Goal: Information Seeking & Learning: Learn about a topic

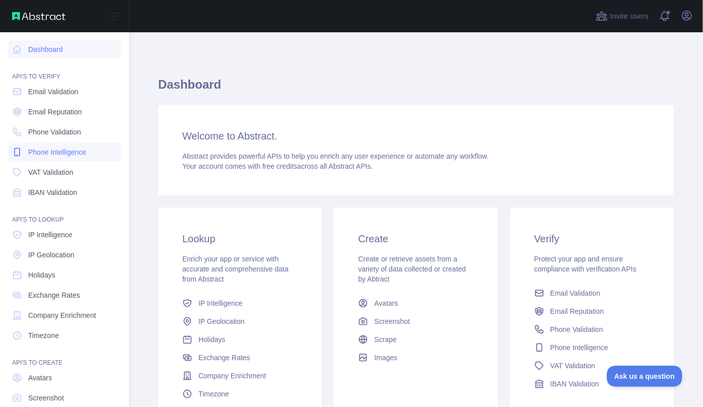
click at [67, 154] on span "Phone Intelligence" at bounding box center [57, 152] width 58 height 10
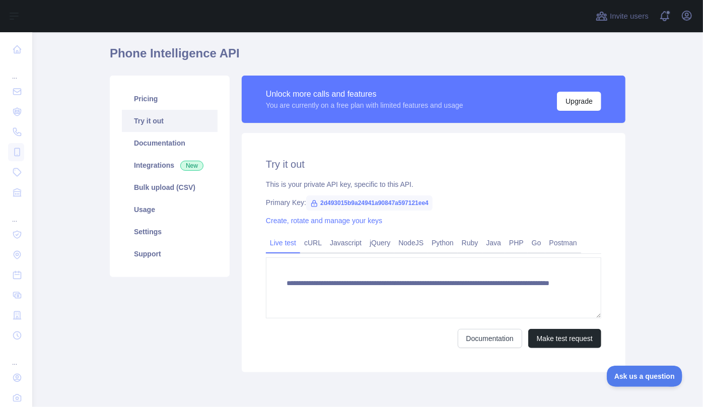
scroll to position [45, 0]
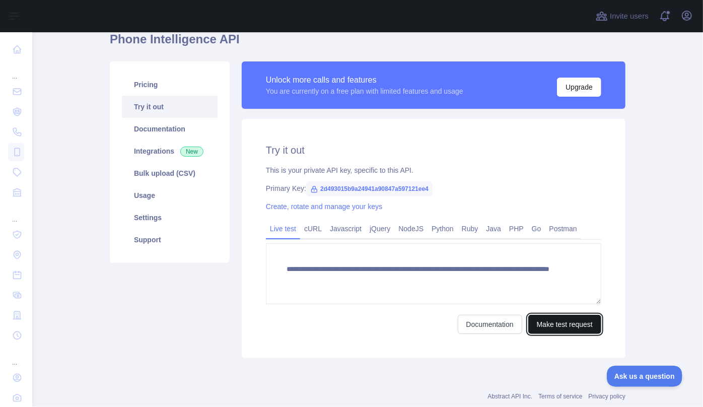
click at [540, 325] on button "Make test request" at bounding box center [564, 324] width 73 height 19
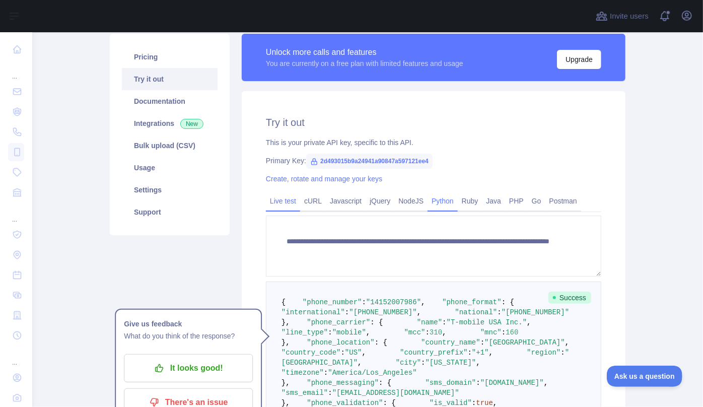
scroll to position [91, 0]
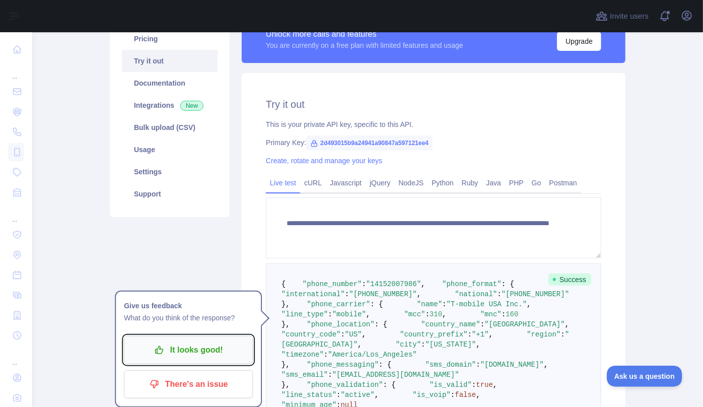
click at [191, 349] on p "It looks good!" at bounding box center [188, 349] width 114 height 17
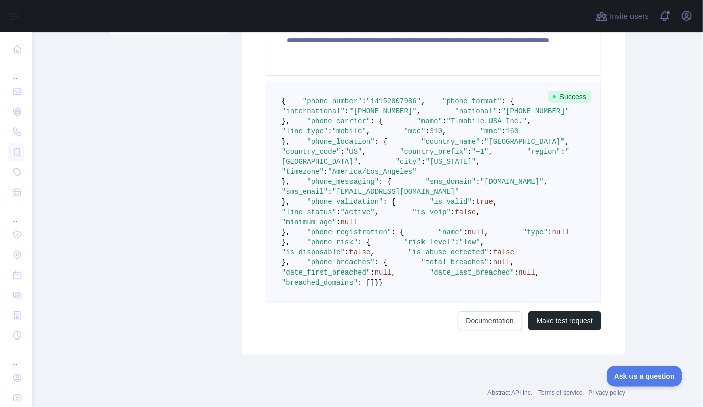
scroll to position [274, 0]
drag, startPoint x: 464, startPoint y: 50, endPoint x: 509, endPoint y: 45, distance: 45.1
click at [509, 45] on textarea "**********" at bounding box center [433, 44] width 335 height 61
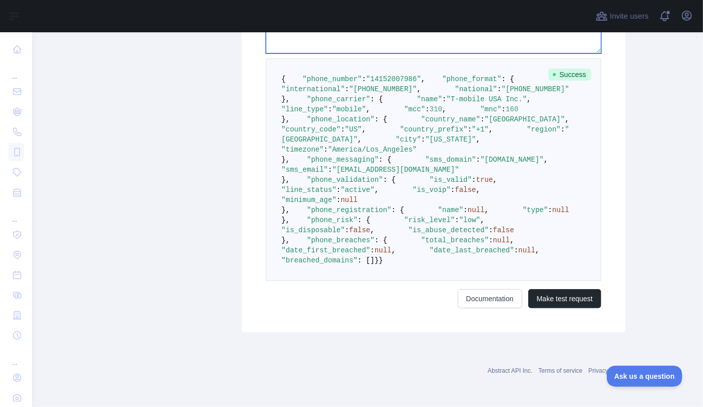
scroll to position [503, 0]
type textarea "**********"
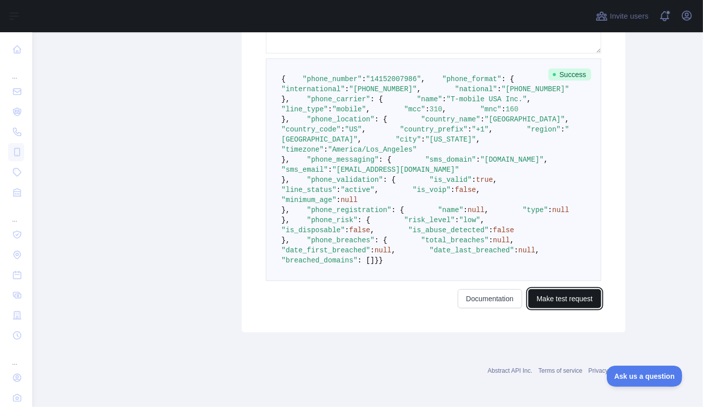
click at [535, 308] on button "Make test request" at bounding box center [564, 298] width 73 height 19
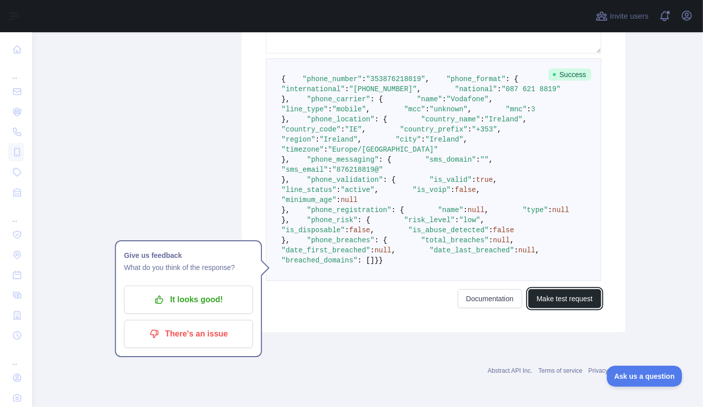
scroll to position [549, 0]
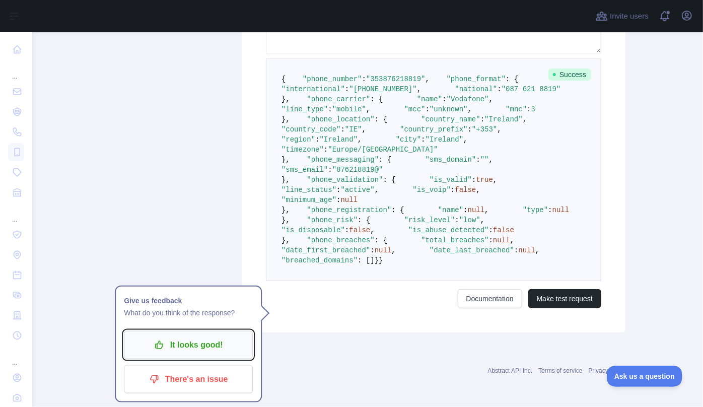
click at [203, 336] on p "It looks good!" at bounding box center [188, 344] width 114 height 17
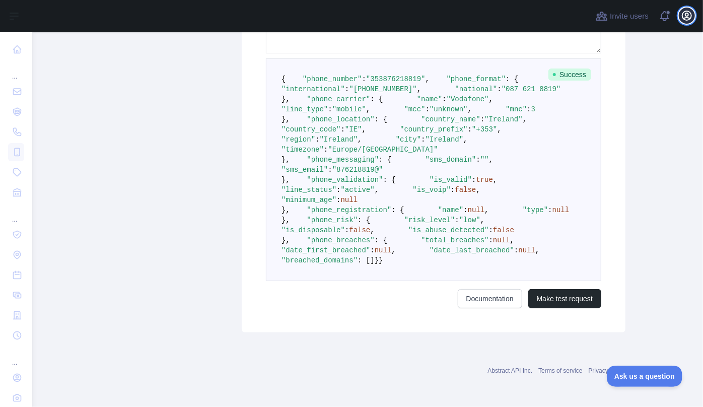
click at [685, 17] on icon "button" at bounding box center [687, 16] width 12 height 12
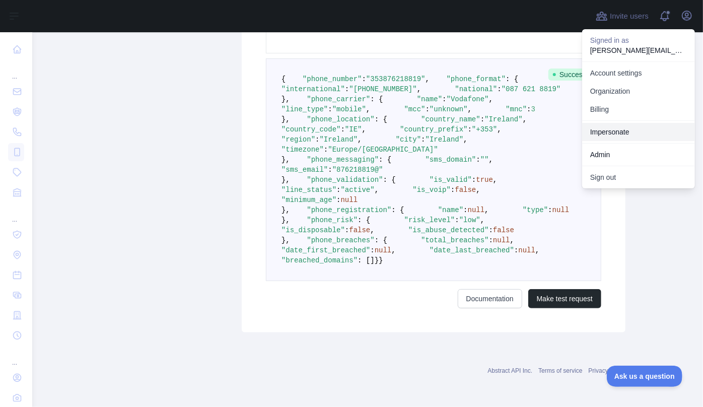
click at [640, 129] on link "Impersonate" at bounding box center [638, 132] width 113 height 18
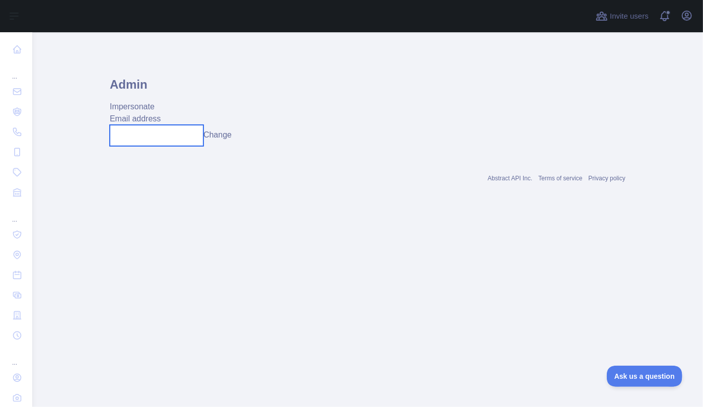
click at [173, 142] on input "text" at bounding box center [157, 135] width 94 height 21
paste input "**********"
type input "**********"
click at [232, 135] on button "Change" at bounding box center [217, 135] width 28 height 12
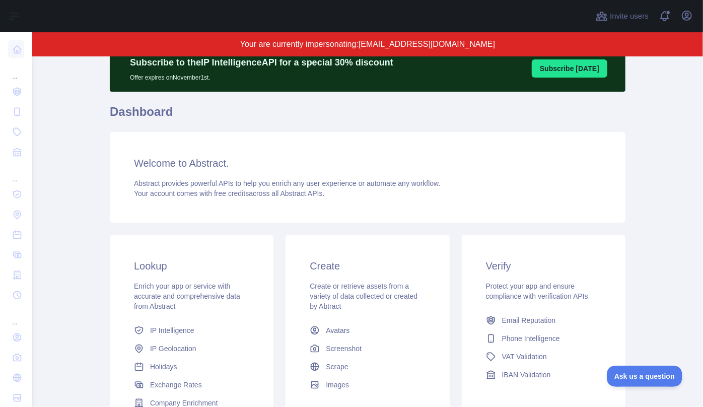
scroll to position [137, 0]
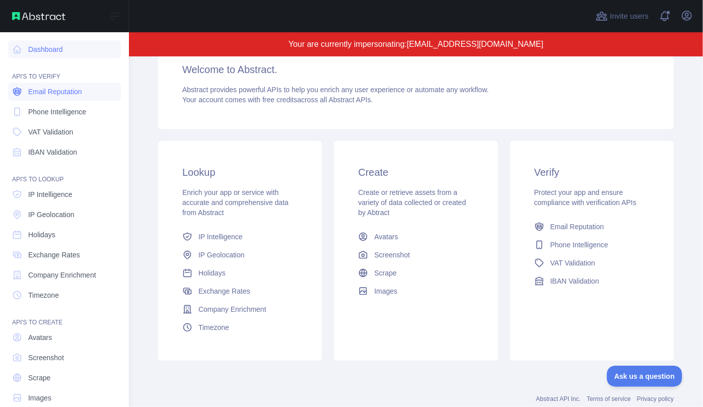
click at [48, 93] on span "Email Reputation" at bounding box center [55, 92] width 54 height 10
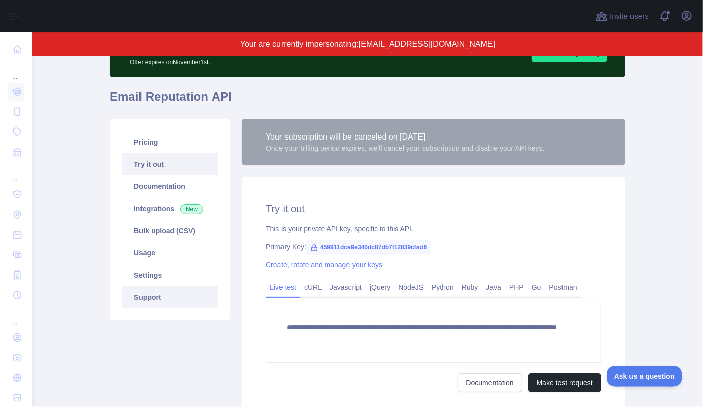
scroll to position [91, 0]
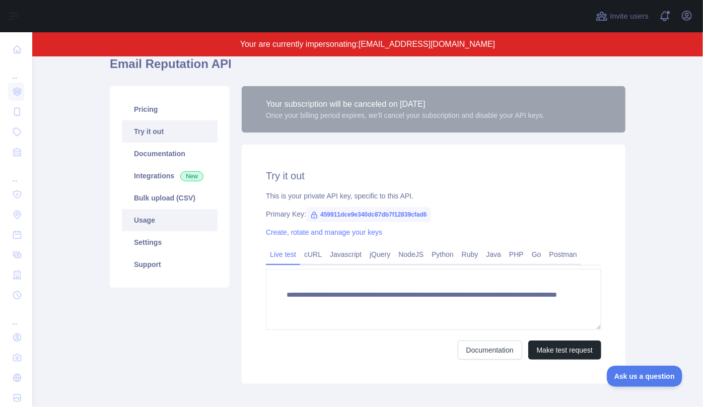
click at [161, 224] on link "Usage" at bounding box center [170, 220] width 96 height 22
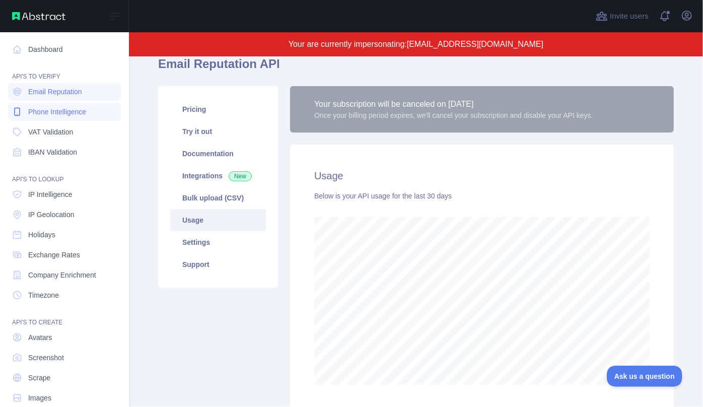
scroll to position [503264, 503048]
click at [41, 117] on link "Phone Intelligence" at bounding box center [64, 112] width 113 height 18
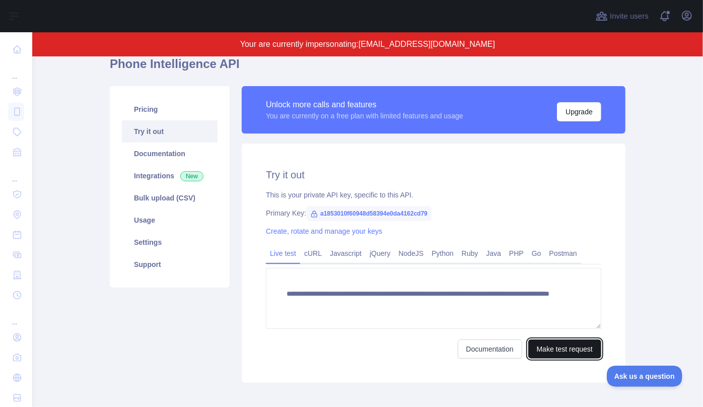
click at [552, 347] on button "Make test request" at bounding box center [564, 348] width 73 height 19
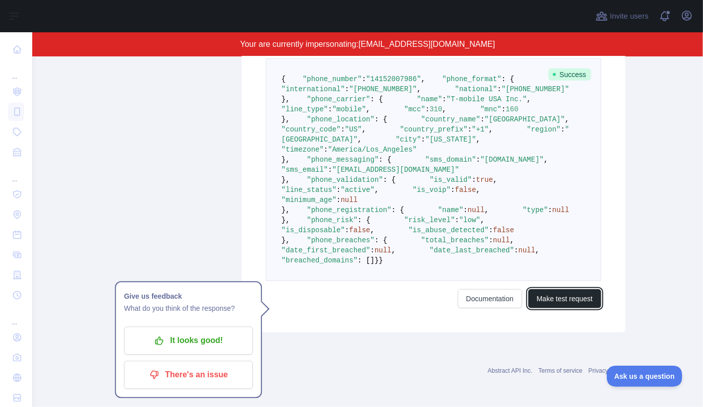
scroll to position [591, 0]
drag, startPoint x: 313, startPoint y: 116, endPoint x: 356, endPoint y: 117, distance: 42.8
click at [336, 186] on span ""line_status"" at bounding box center [309, 190] width 55 height 8
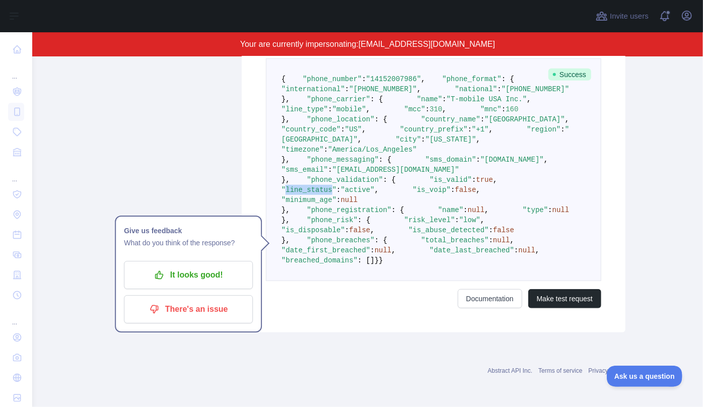
scroll to position [500, 0]
drag, startPoint x: 311, startPoint y: 197, endPoint x: 350, endPoint y: 195, distance: 38.8
click at [396, 184] on span ""is_valid" : true ," at bounding box center [447, 180] width 102 height 8
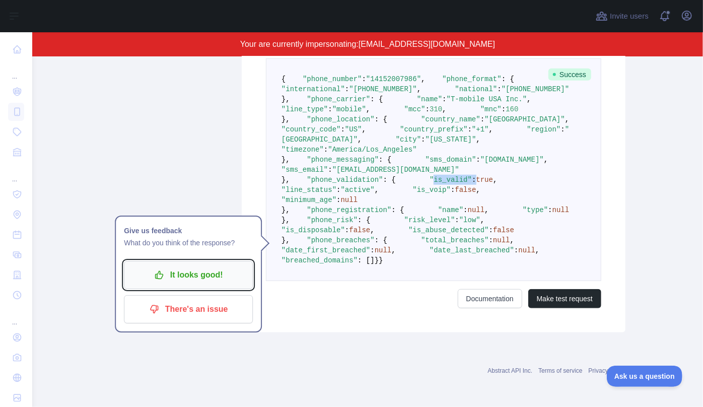
click at [190, 266] on p "It looks good!" at bounding box center [188, 274] width 114 height 17
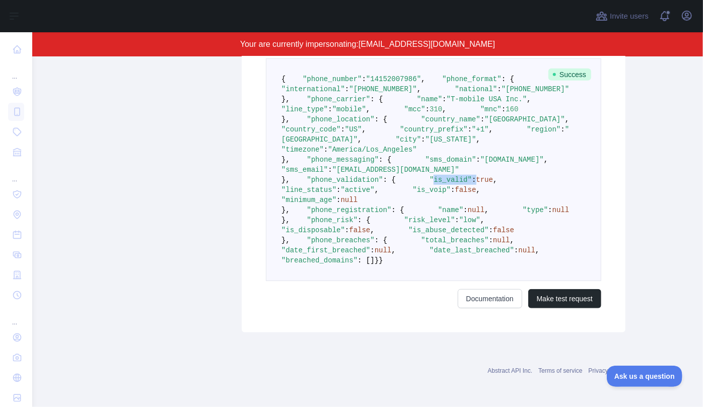
scroll to position [545, 0]
click at [336, 186] on span ""line_status"" at bounding box center [309, 190] width 55 height 8
drag, startPoint x: 312, startPoint y: 160, endPoint x: 320, endPoint y: 152, distance: 11.4
click at [321, 153] on code "{ "phone_number" : "[PHONE_NUMBER]" , "phone_format" : { "international" : "[PH…" at bounding box center [443, 169] width 322 height 189
drag, startPoint x: 312, startPoint y: 153, endPoint x: 405, endPoint y: 163, distance: 93.7
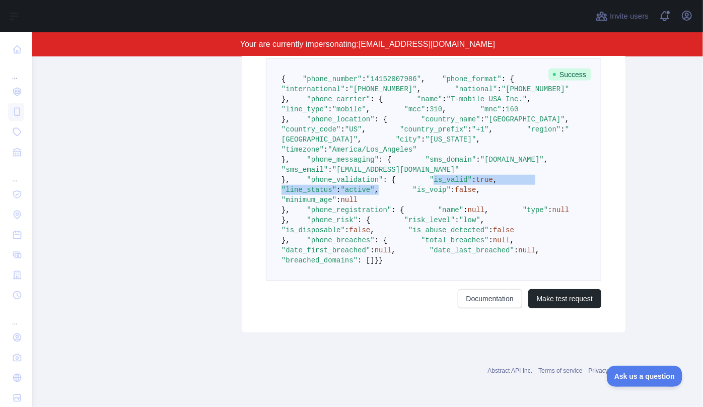
click at [405, 163] on pre "{ "phone_number" : "[PHONE_NUMBER]" , "phone_format" : { "international" : "[PH…" at bounding box center [433, 169] width 335 height 223
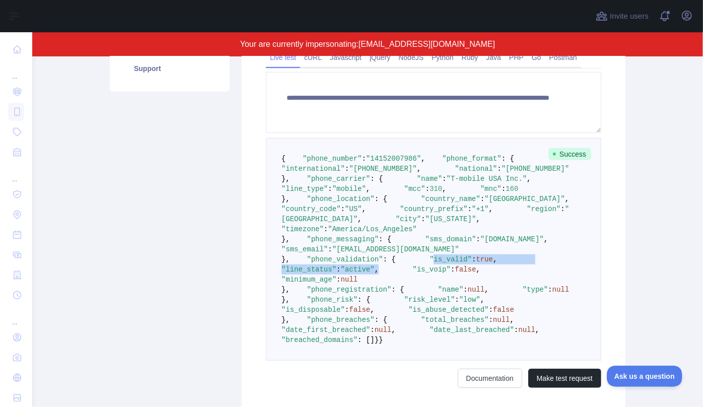
scroll to position [88, 0]
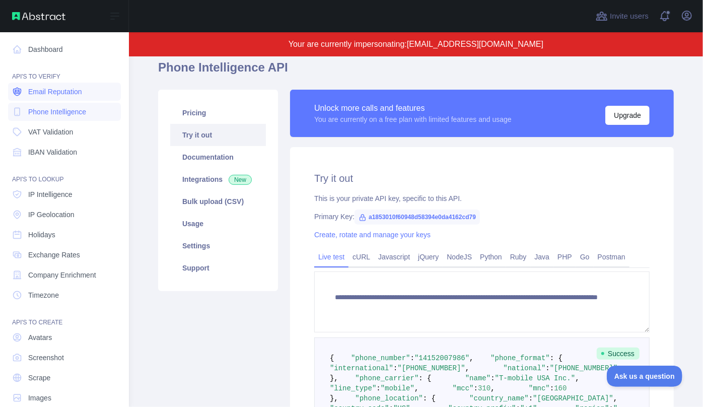
click at [35, 93] on span "Email Reputation" at bounding box center [55, 92] width 54 height 10
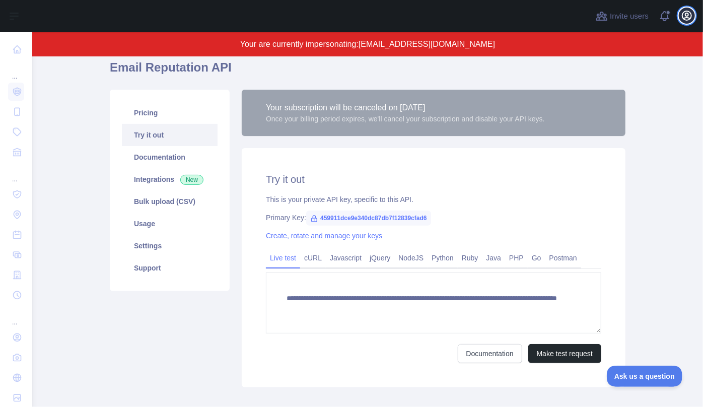
click at [686, 18] on icon "button" at bounding box center [687, 16] width 12 height 12
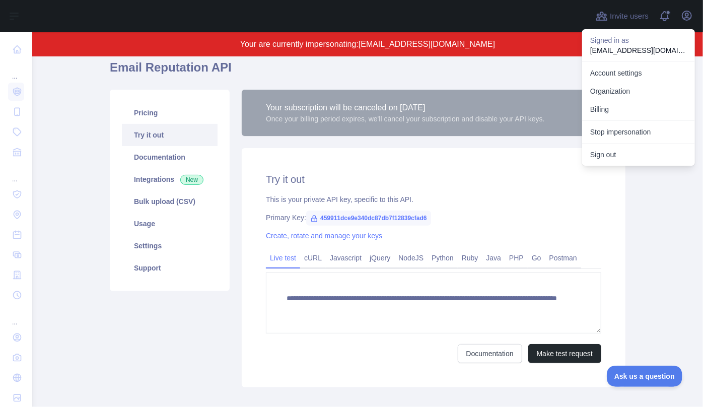
click at [453, 76] on h1 "Email Reputation API" at bounding box center [368, 71] width 516 height 24
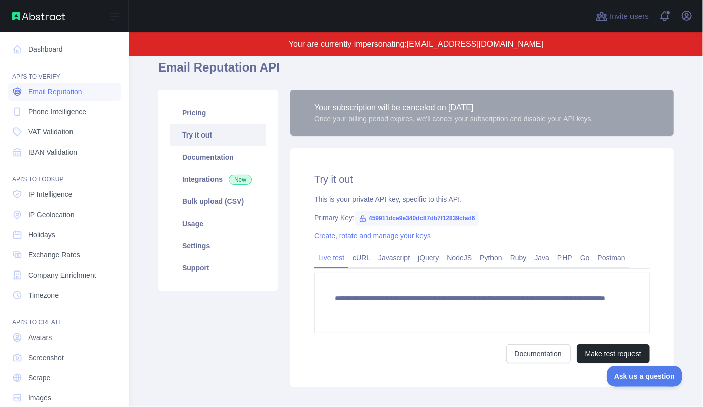
click at [67, 95] on span "Email Reputation" at bounding box center [55, 92] width 54 height 10
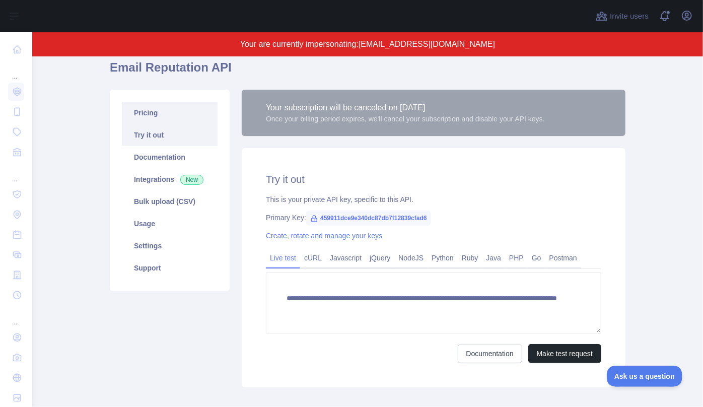
click at [160, 110] on link "Pricing" at bounding box center [170, 113] width 96 height 22
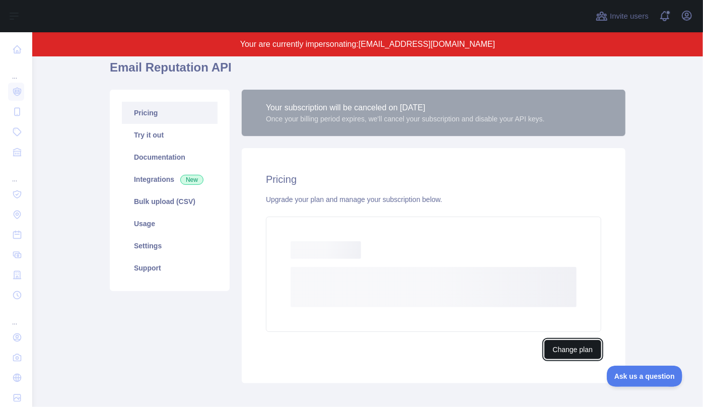
click at [573, 354] on button "Change plan" at bounding box center [572, 349] width 57 height 19
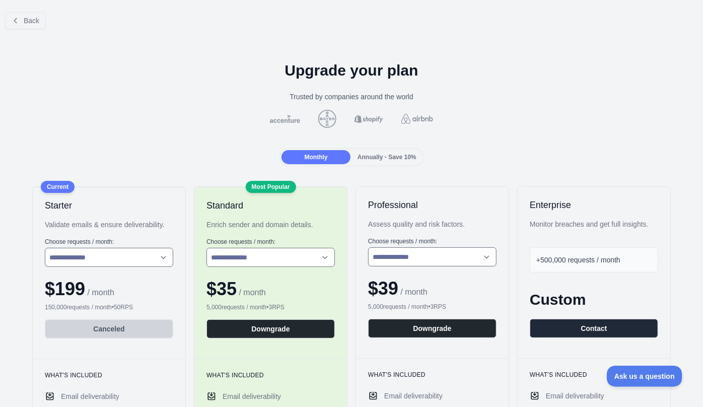
click at [382, 159] on span "Annually - Save 10%" at bounding box center [387, 157] width 59 height 7
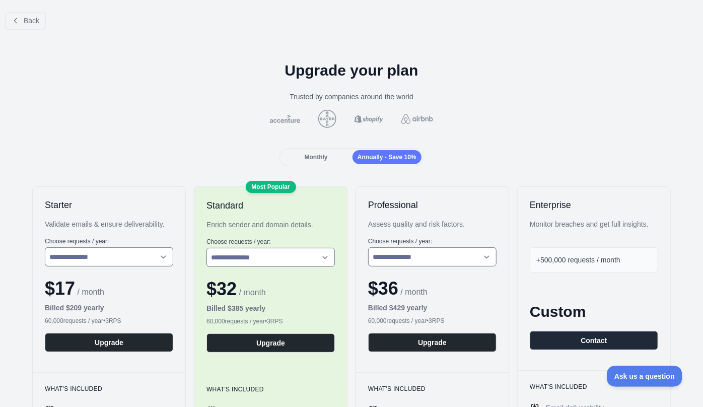
click at [315, 159] on span "Monthly" at bounding box center [316, 157] width 23 height 7
select select "*"
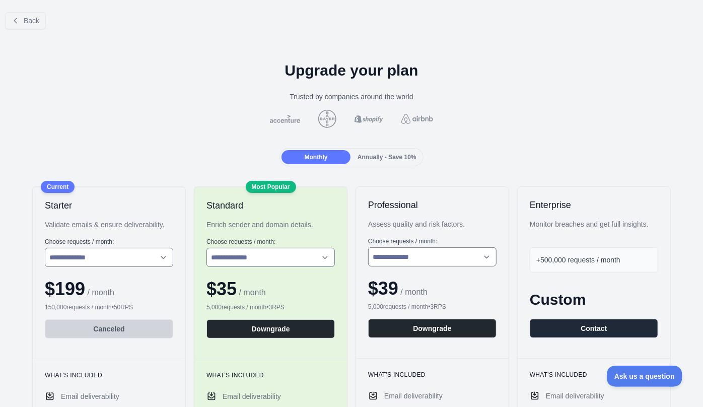
click at [45, 19] on div "Back" at bounding box center [351, 20] width 703 height 33
click at [36, 21] on span "Back" at bounding box center [32, 21] width 16 height 8
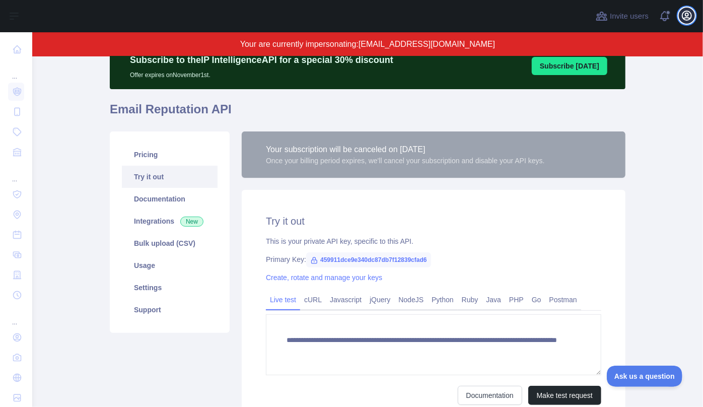
click at [687, 20] on icon "button" at bounding box center [686, 15] width 9 height 9
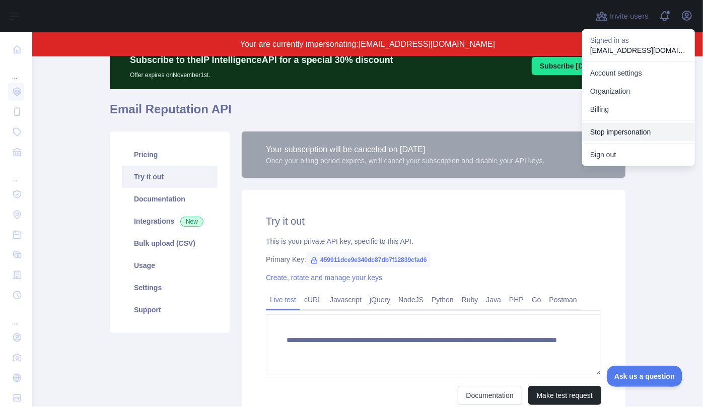
click at [636, 131] on button "Stop impersonation" at bounding box center [638, 132] width 113 height 18
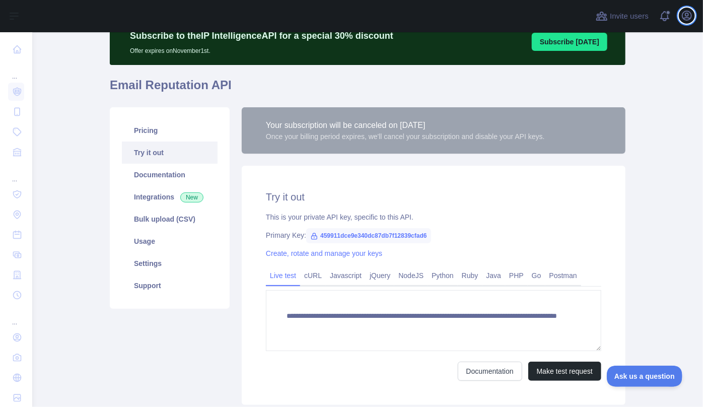
type textarea "**********"
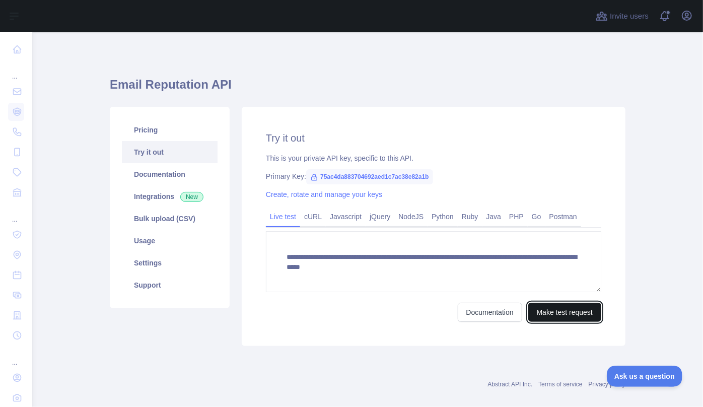
click at [559, 312] on button "Make test request" at bounding box center [564, 312] width 73 height 19
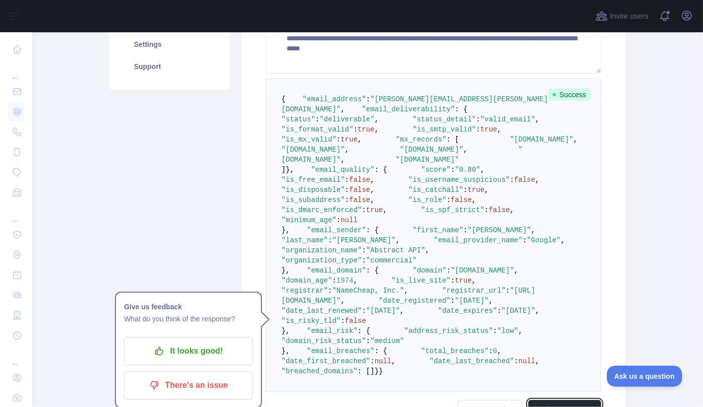
scroll to position [229, 0]
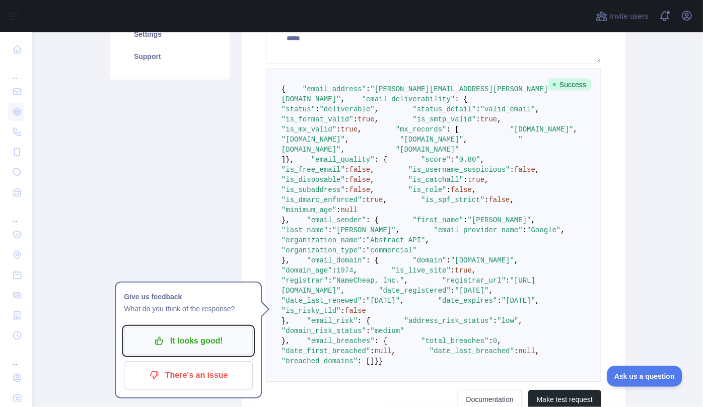
click at [179, 337] on p "It looks good!" at bounding box center [188, 340] width 114 height 17
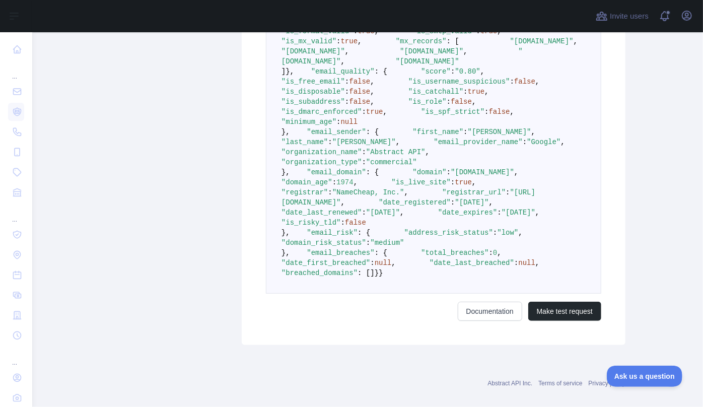
scroll to position [320, 0]
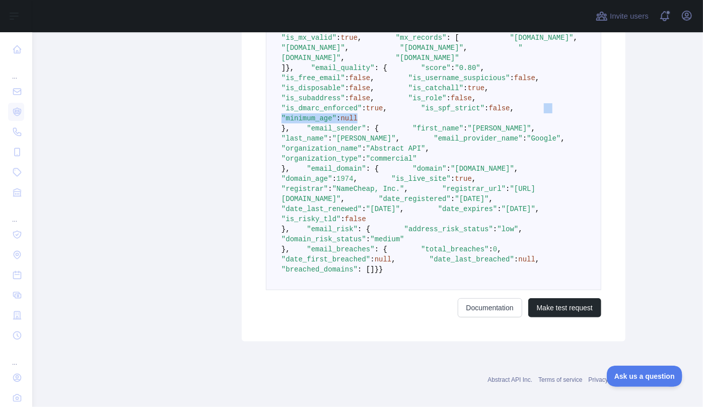
drag, startPoint x: 382, startPoint y: 261, endPoint x: 306, endPoint y: 257, distance: 76.1
click at [306, 122] on span ""minimum_age" : null" at bounding box center [415, 113] width 266 height 18
drag, startPoint x: 362, startPoint y: 199, endPoint x: 324, endPoint y: 202, distance: 37.9
click at [324, 92] on span ""is_disposable"" at bounding box center [313, 88] width 63 height 8
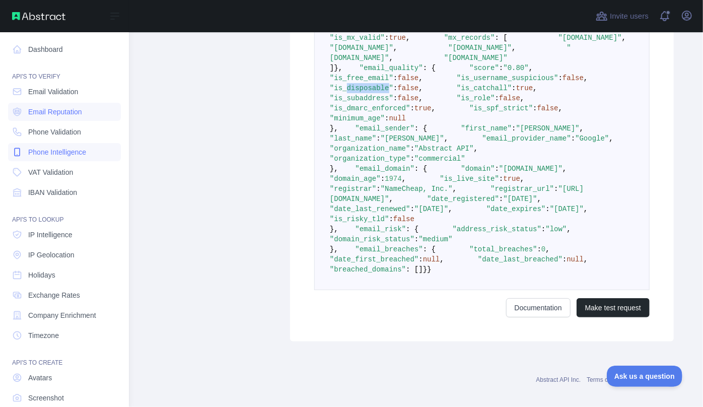
click at [34, 151] on span "Phone Intelligence" at bounding box center [57, 152] width 58 height 10
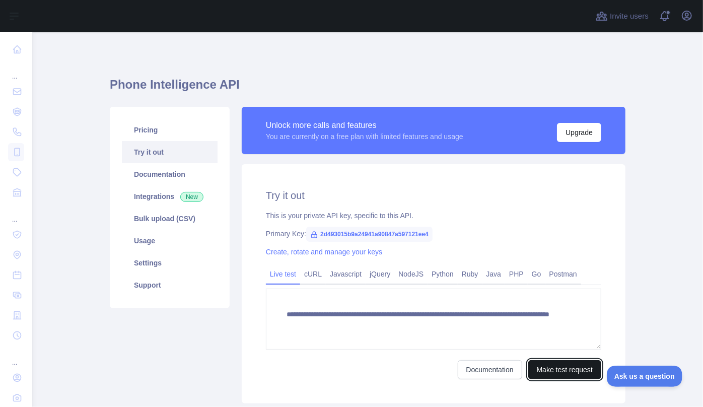
click at [542, 375] on button "Make test request" at bounding box center [564, 369] width 73 height 19
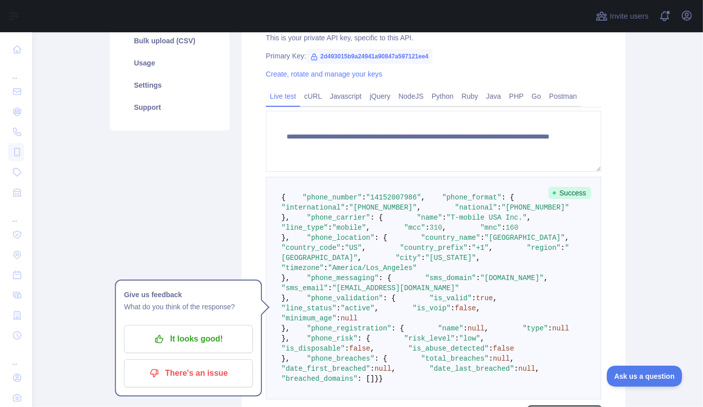
scroll to position [229, 0]
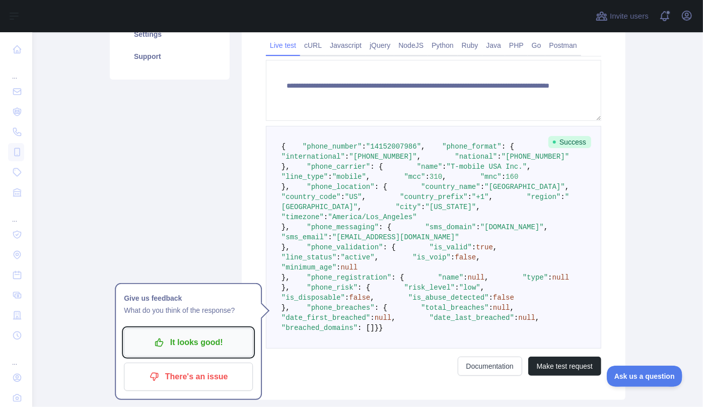
click at [173, 343] on p "It looks good!" at bounding box center [188, 342] width 114 height 17
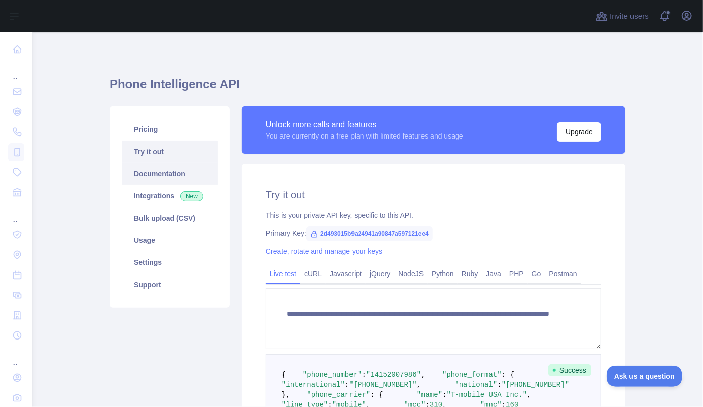
scroll to position [0, 0]
drag, startPoint x: 105, startPoint y: 85, endPoint x: 249, endPoint y: 84, distance: 144.0
click at [249, 84] on main "**********" at bounding box center [367, 219] width 671 height 375
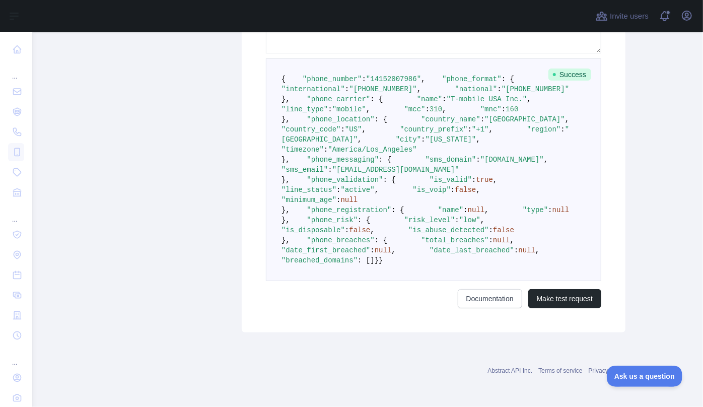
scroll to position [458, 0]
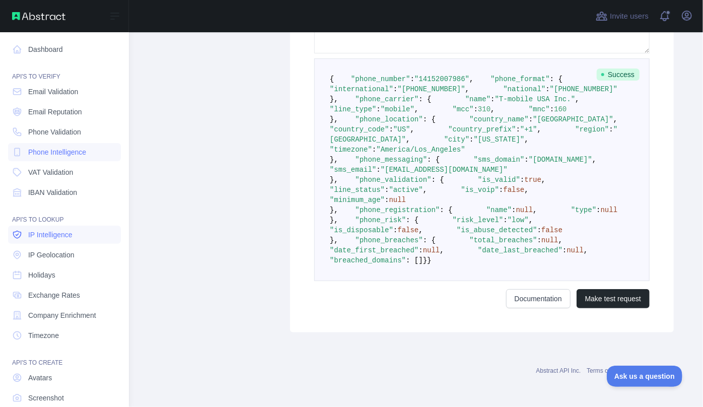
click at [74, 233] on link "IP Intelligence" at bounding box center [64, 235] width 113 height 18
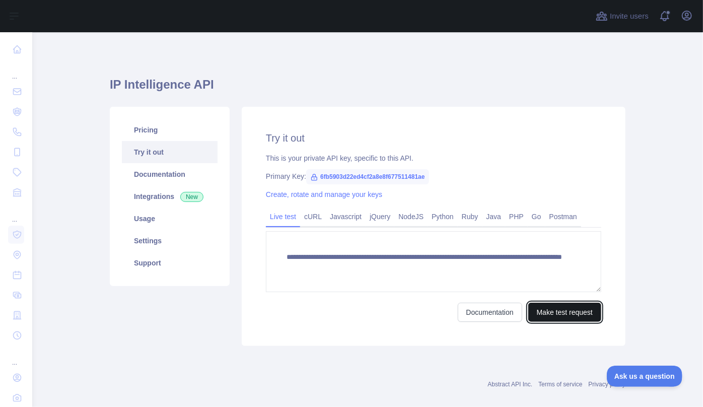
click at [540, 312] on button "Make test request" at bounding box center [564, 312] width 73 height 19
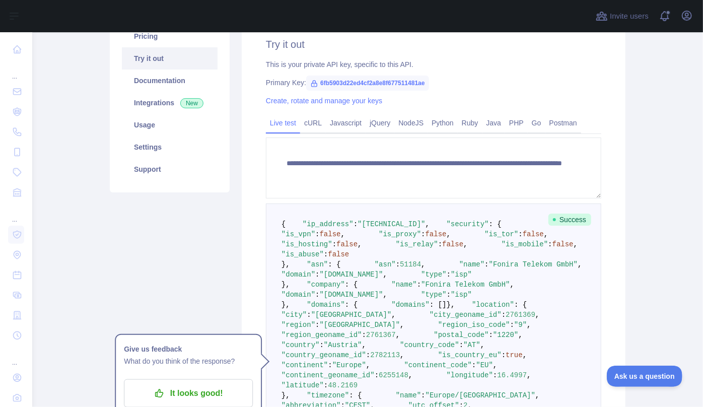
scroll to position [137, 0]
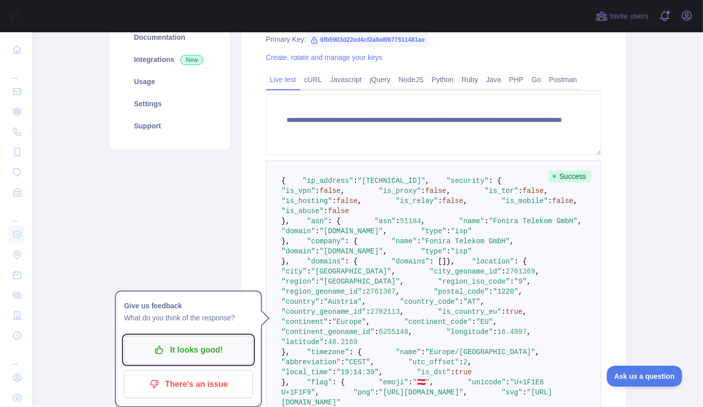
click at [175, 351] on p "It looks good!" at bounding box center [188, 349] width 114 height 17
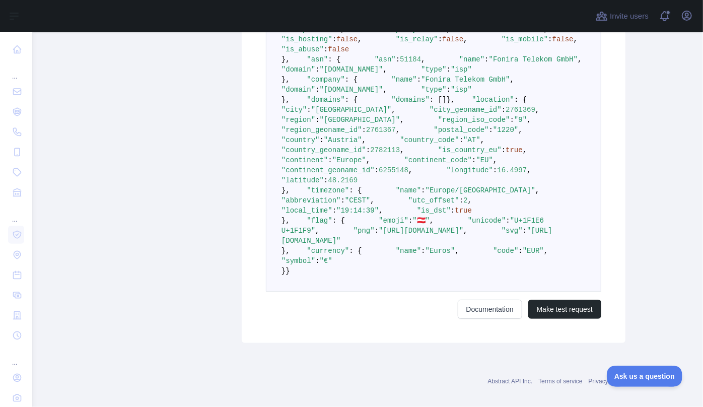
scroll to position [274, 0]
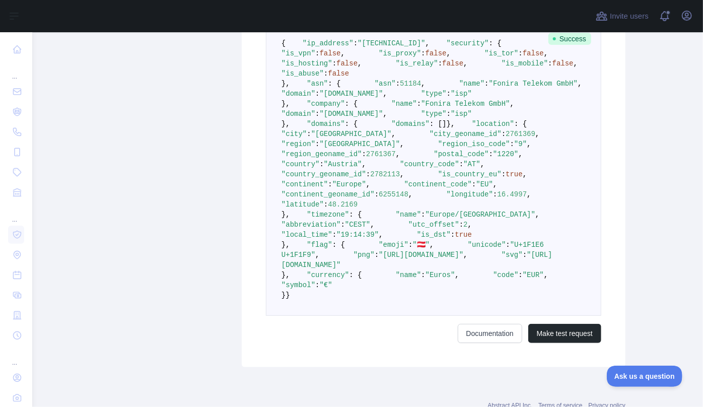
click at [484, 57] on span ""is_tor"" at bounding box center [501, 53] width 34 height 8
drag, startPoint x: 335, startPoint y: 93, endPoint x: 325, endPoint y: 93, distance: 10.1
click at [484, 57] on span ""is_tor"" at bounding box center [501, 53] width 34 height 8
drag, startPoint x: 344, startPoint y: 85, endPoint x: 316, endPoint y: 78, distance: 29.2
click at [316, 78] on pre "{ "ip_address" : "[TECHNICAL_ID]" , "security" : { "is_vpn" : false , "is_proxy…" at bounding box center [433, 169] width 335 height 293
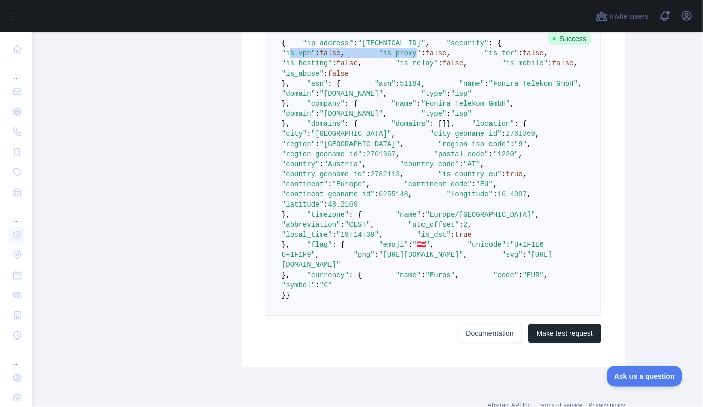
click at [379, 57] on span ""is_proxy"" at bounding box center [400, 53] width 42 height 8
drag, startPoint x: 343, startPoint y: 85, endPoint x: 312, endPoint y: 76, distance: 32.5
click at [312, 76] on code "{ "ip_address" : "[TECHNICAL_ID]" , "security" : { "is_vpn" : false , "is_proxy…" at bounding box center [449, 169] width 334 height 260
click at [439, 75] on pre "{ "ip_address" : "[TECHNICAL_ID]" , "security" : { "is_vpn" : false , "is_proxy…" at bounding box center [433, 169] width 335 height 293
click at [379, 57] on span ""is_proxy"" at bounding box center [400, 53] width 42 height 8
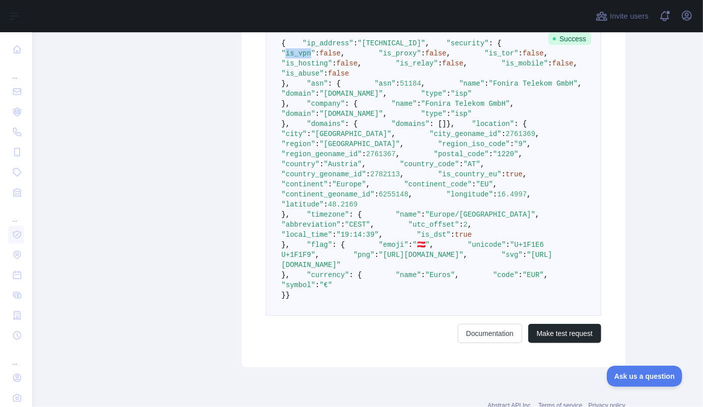
drag, startPoint x: 313, startPoint y: 73, endPoint x: 336, endPoint y: 73, distance: 22.7
click at [315, 57] on span ""is_vpn"" at bounding box center [299, 53] width 34 height 8
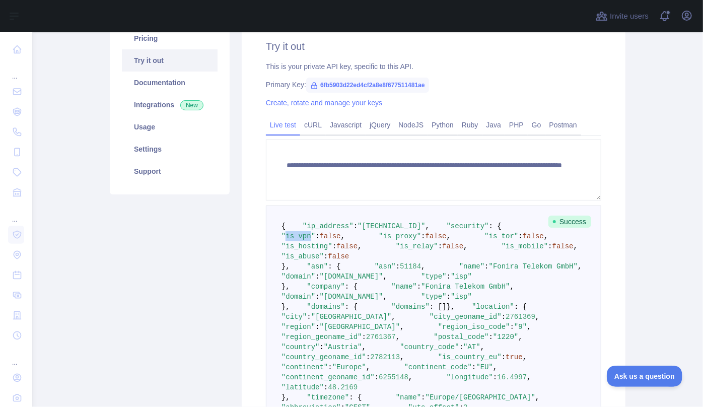
scroll to position [91, 0]
